Goal: Obtain resource: Obtain resource

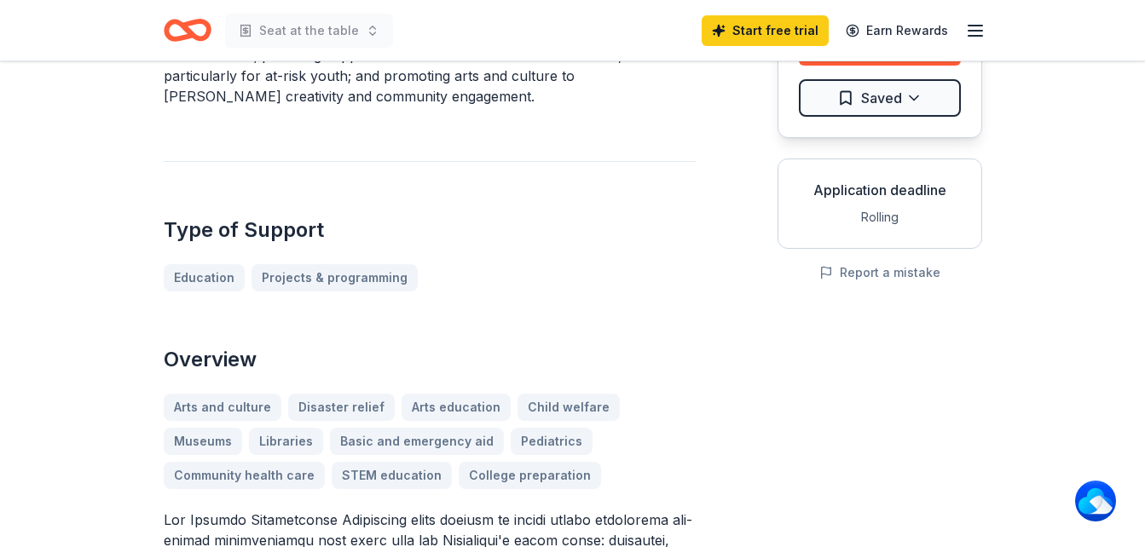
scroll to position [170, 0]
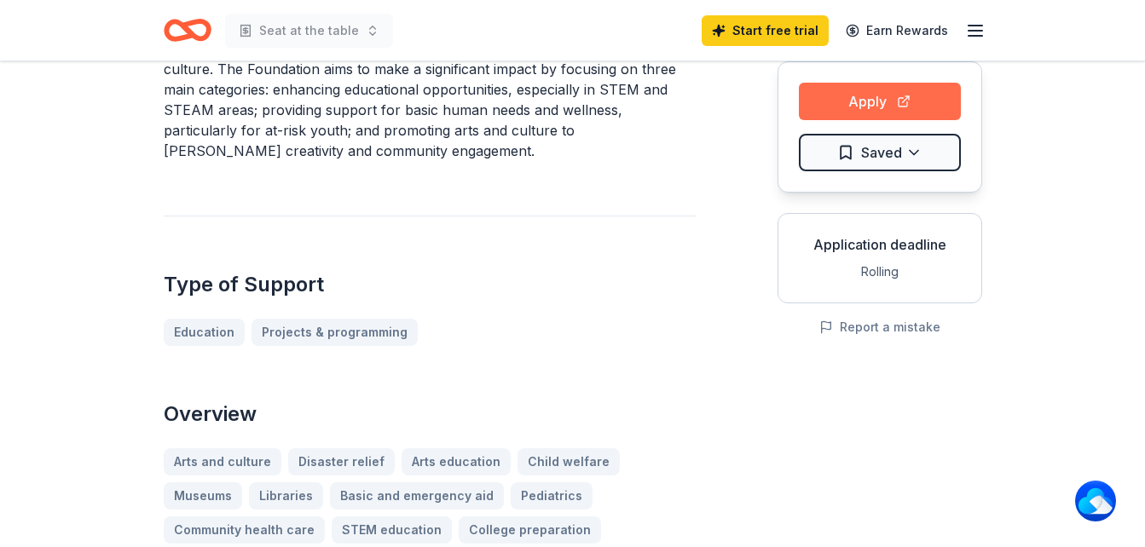
click at [879, 109] on button "Apply" at bounding box center [880, 102] width 162 height 38
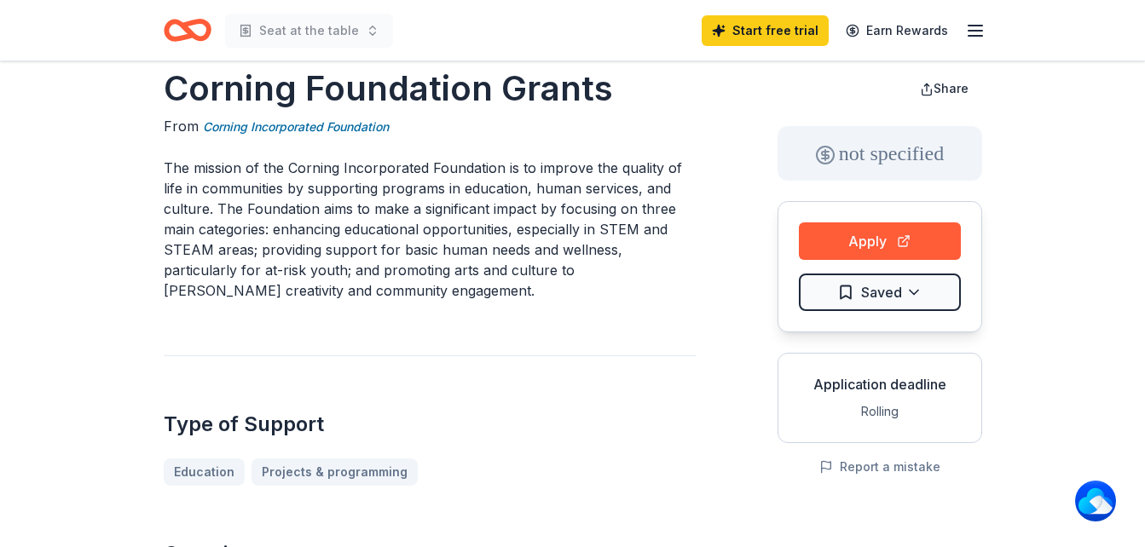
scroll to position [0, 0]
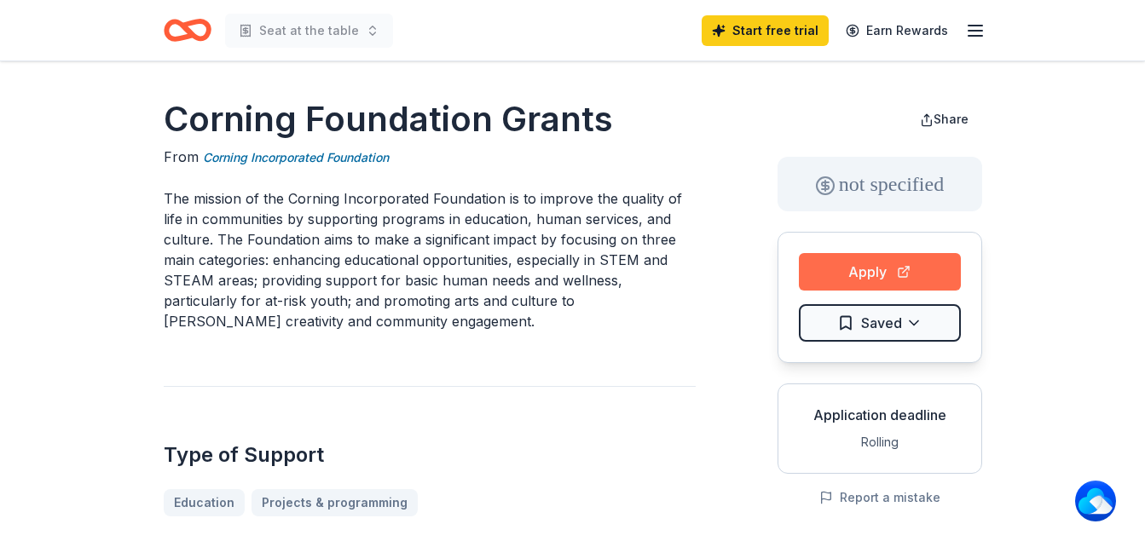
click at [841, 274] on button "Apply" at bounding box center [880, 272] width 162 height 38
click at [855, 269] on button "Apply" at bounding box center [880, 272] width 162 height 38
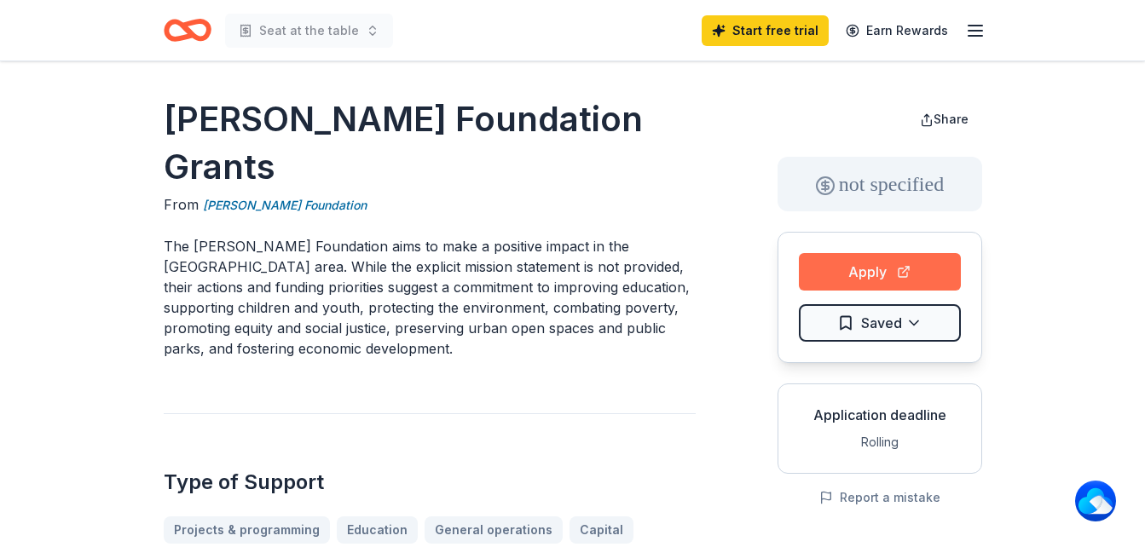
click at [858, 272] on button "Apply" at bounding box center [880, 272] width 162 height 38
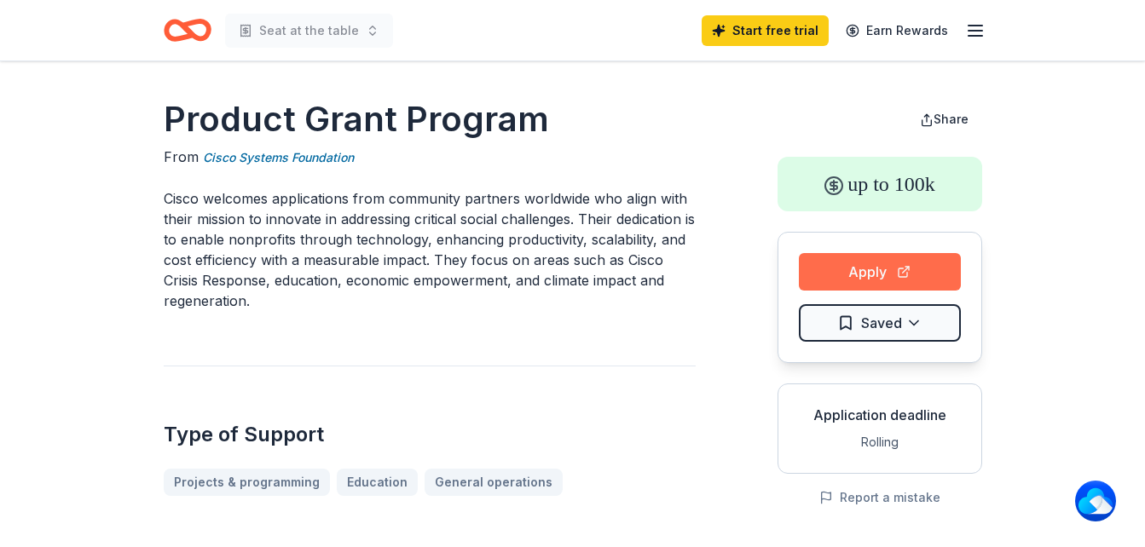
click at [851, 271] on button "Apply" at bounding box center [880, 272] width 162 height 38
